Goal: Communication & Community: Ask a question

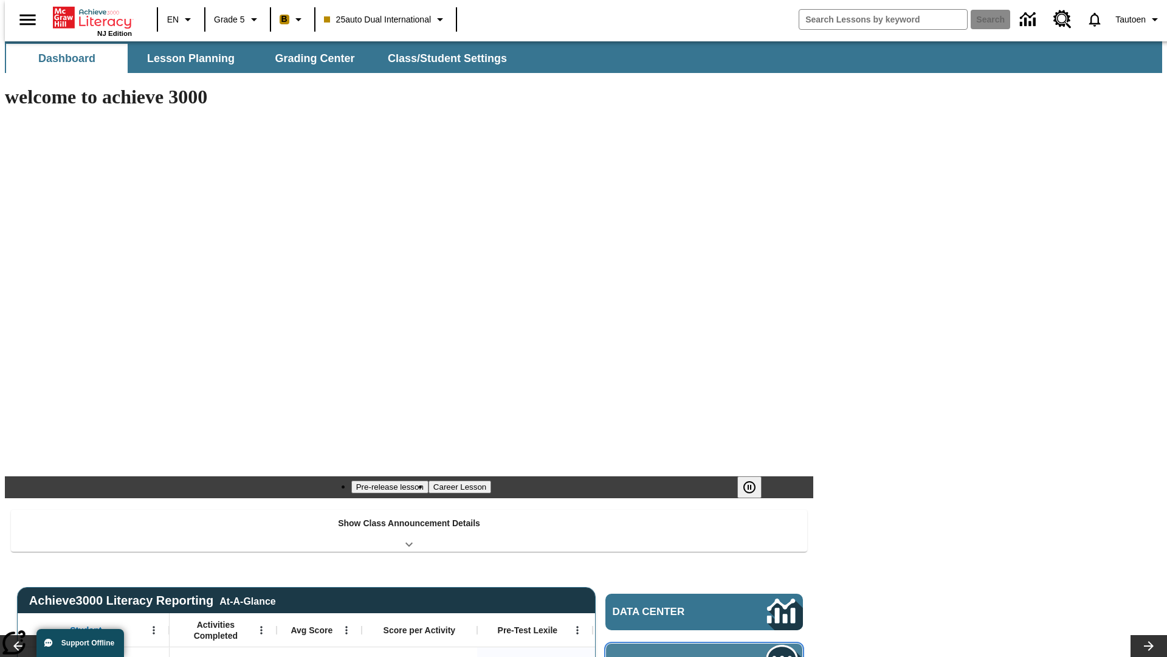
click at [708, 655] on span "Message Center" at bounding box center [672, 661] width 117 height 12
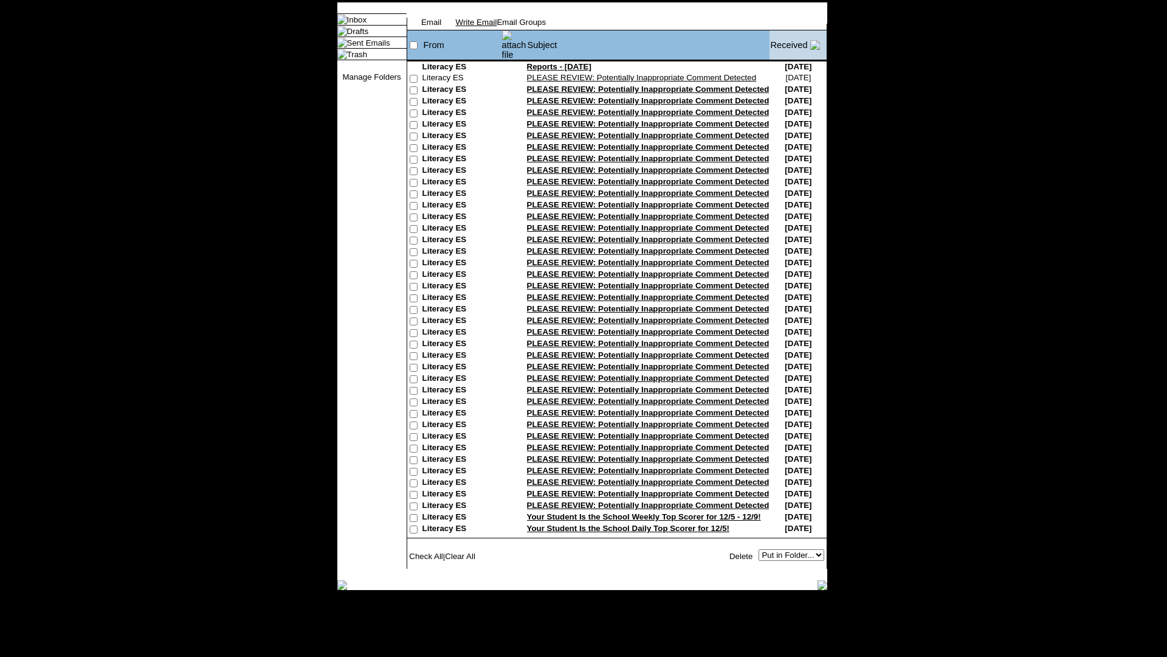
click at [497, 27] on link "Write Email" at bounding box center [476, 22] width 41 height 9
